Goal: Find specific page/section: Find specific page/section

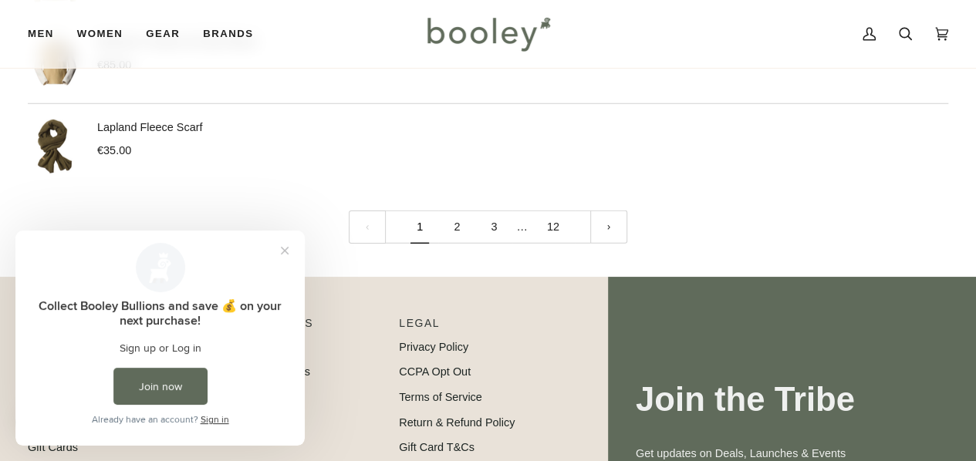
scroll to position [2087, 0]
click at [490, 217] on link "3" at bounding box center [493, 226] width 37 height 33
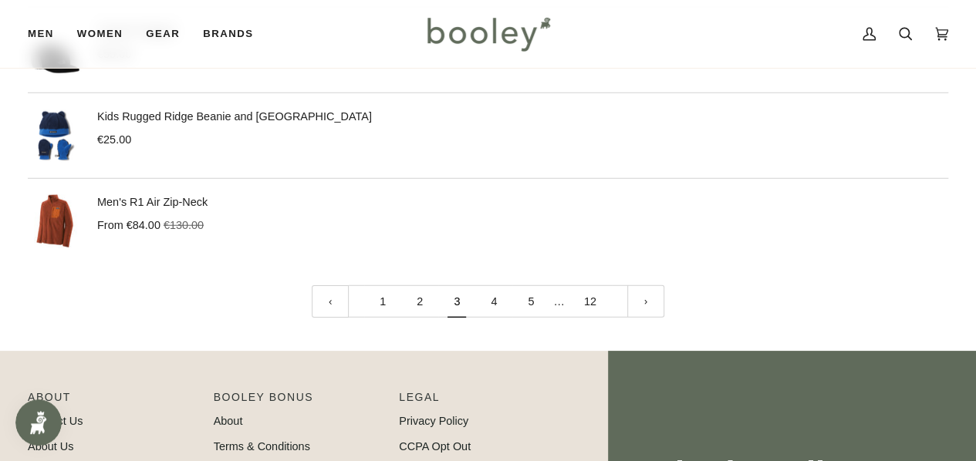
scroll to position [2017, 0]
click at [507, 297] on link "4" at bounding box center [493, 301] width 37 height 33
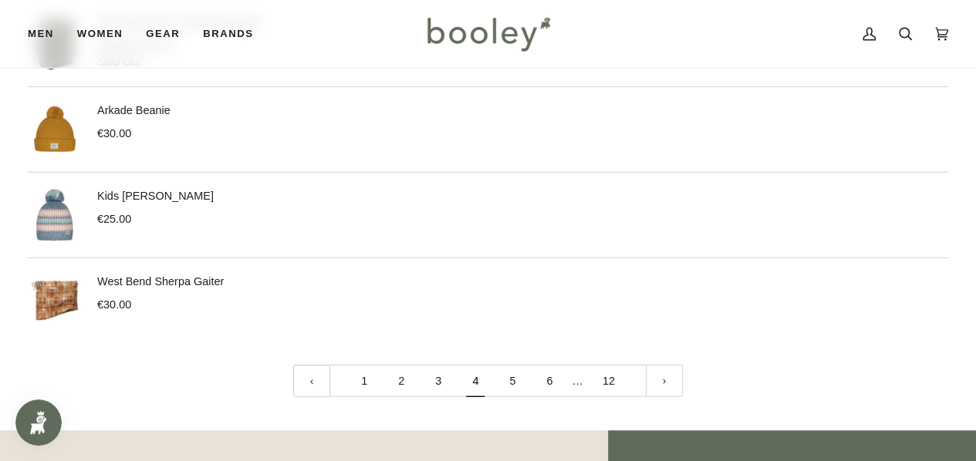
scroll to position [1939, 0]
click at [520, 376] on link "5" at bounding box center [512, 380] width 37 height 33
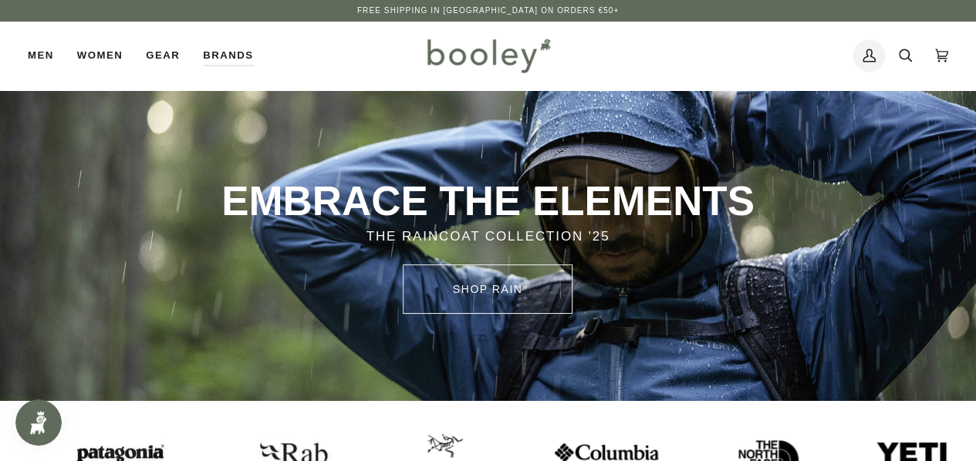
click at [874, 74] on link "My Account" at bounding box center [869, 56] width 36 height 68
